Goal: Information Seeking & Learning: Learn about a topic

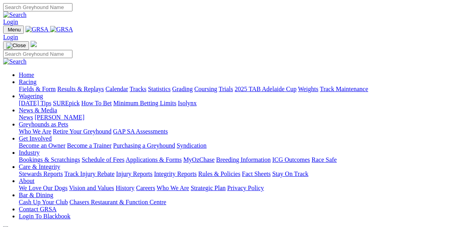
click at [39, 85] on link "Fields & Form" at bounding box center [37, 88] width 37 height 7
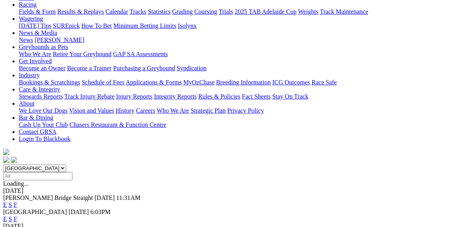
scroll to position [125, 0]
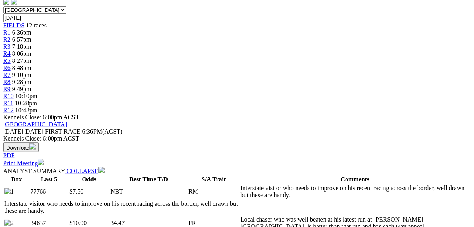
scroll to position [251, 0]
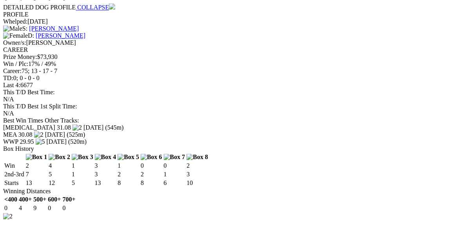
scroll to position [1035, 0]
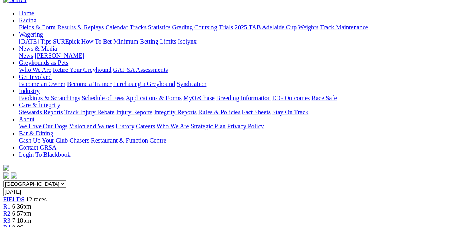
scroll to position [63, 0]
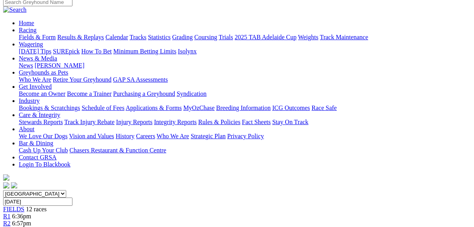
scroll to position [63, 0]
